Goal: Task Accomplishment & Management: Use online tool/utility

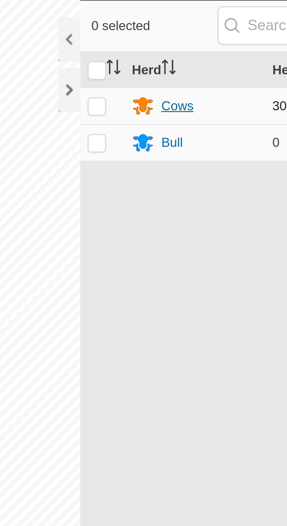
click at [166, 48] on div "Cows" at bounding box center [165, 47] width 10 height 6
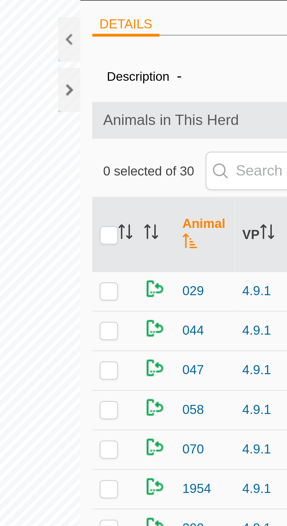
click at [142, 107] on p-checkbox at bounding box center [143, 106] width 6 height 5
checkbox input "true"
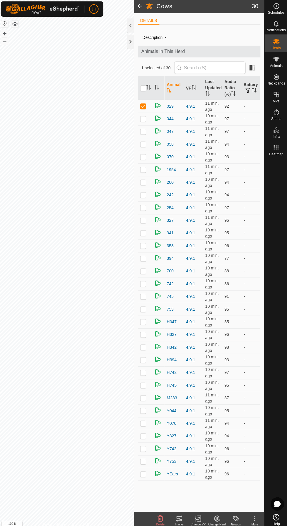
click at [185, 518] on tracks-svg-icon at bounding box center [179, 515] width 19 height 7
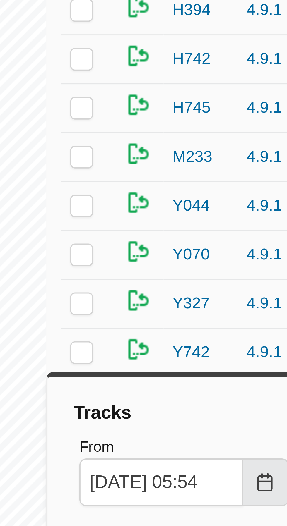
click at [190, 480] on icon "Choose Date" at bounding box center [190, 479] width 5 height 5
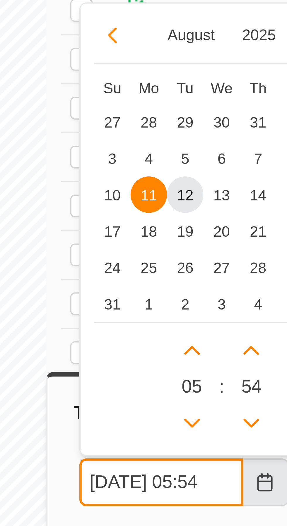
scroll to position [0, 3]
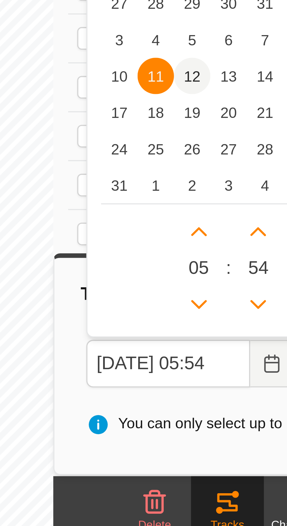
click at [170, 403] on span "12" at bounding box center [169, 405] width 9 height 9
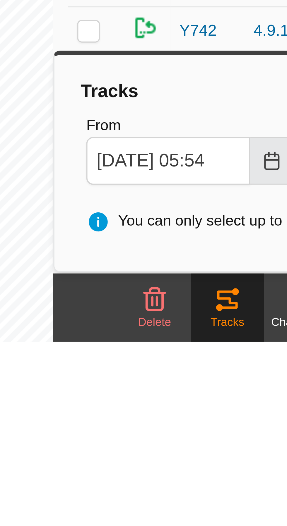
click at [187, 480] on button "Choose Date" at bounding box center [191, 479] width 12 height 12
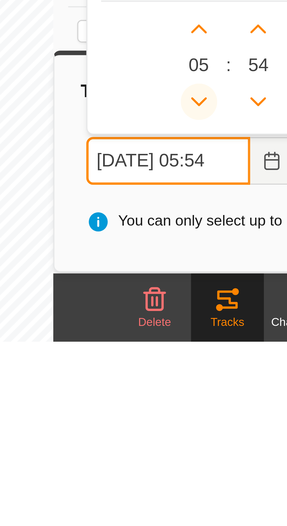
click at [171, 465] on icon "Previous Hour" at bounding box center [172, 464] width 4 height 2
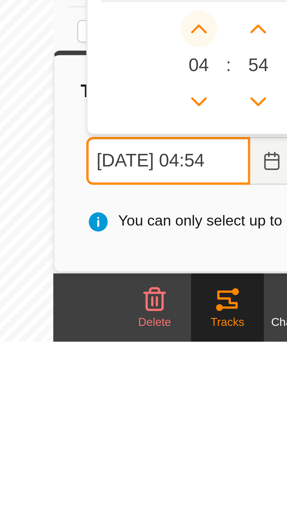
click at [169, 445] on icon "Next Hour" at bounding box center [171, 445] width 5 height 5
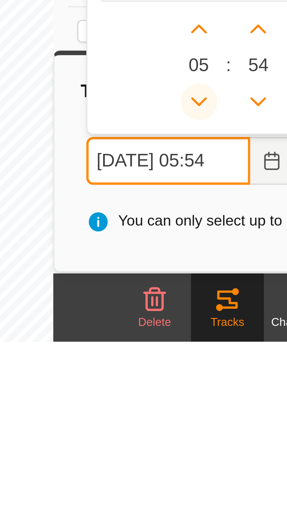
click at [172, 464] on icon "Previous Hour" at bounding box center [172, 464] width 4 height 2
type input "[DATE] 04:54"
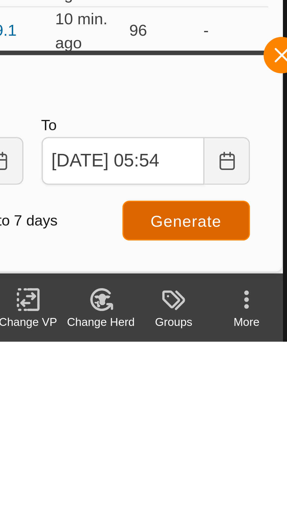
click at [242, 496] on span "Generate" at bounding box center [238, 495] width 18 height 5
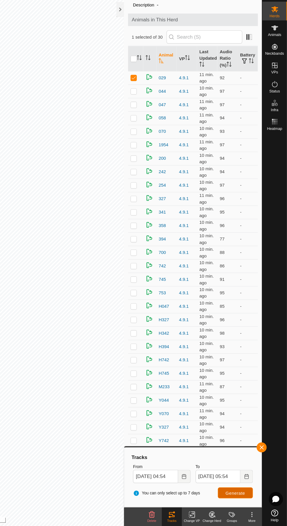
scroll to position [0, 0]
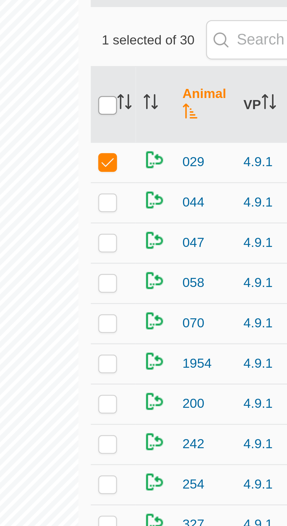
click at [143, 90] on input "checkbox" at bounding box center [143, 89] width 6 height 6
checkbox input "true"
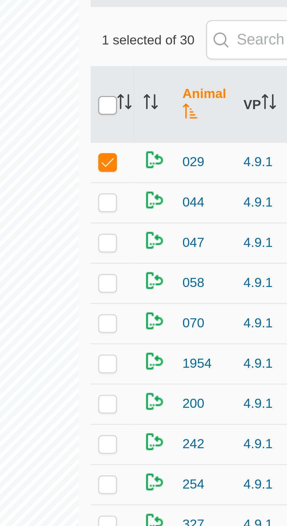
checkbox input "true"
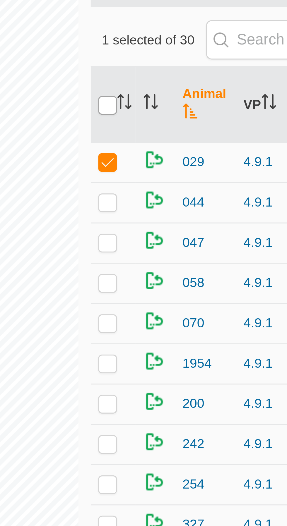
checkbox input "true"
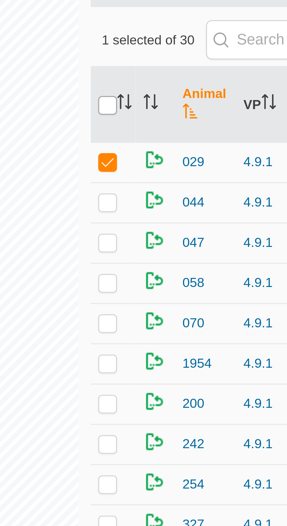
checkbox input "true"
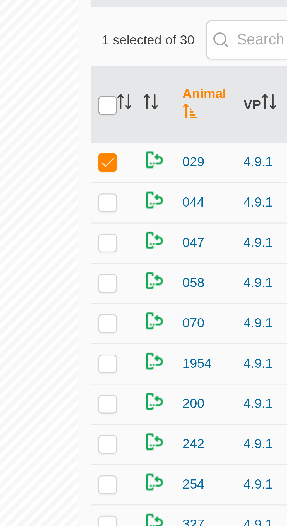
checkbox input "true"
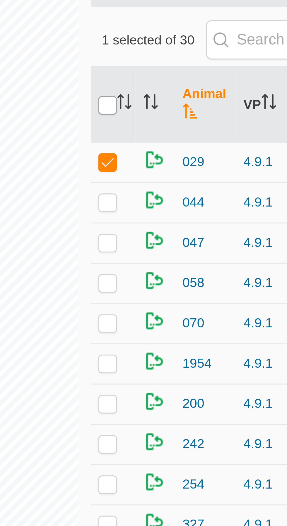
checkbox input "true"
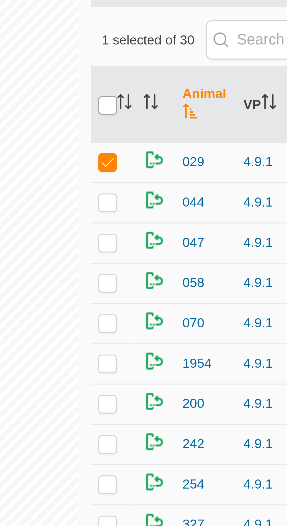
checkbox input "true"
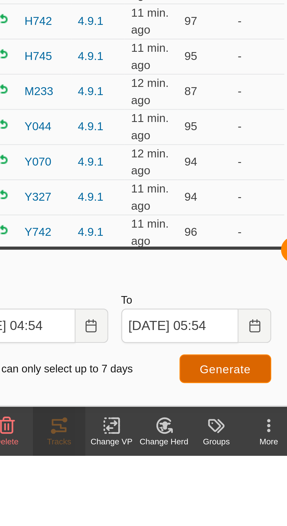
click at [239, 498] on button "Generate" at bounding box center [238, 495] width 33 height 10
